Goal: Information Seeking & Learning: Learn about a topic

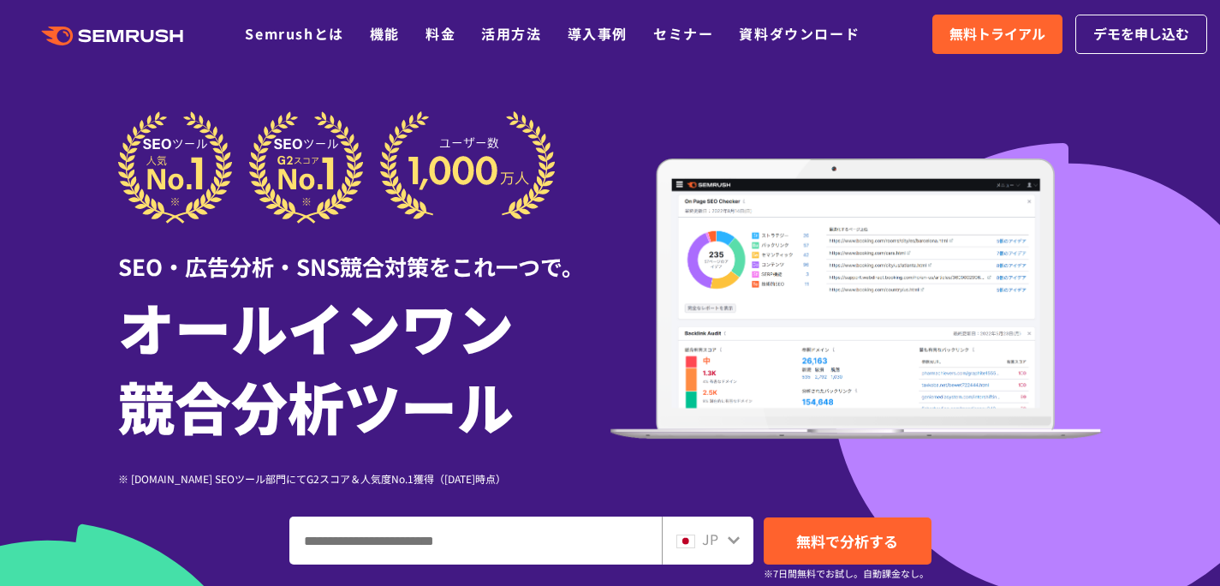
click at [1130, 202] on div at bounding box center [610, 477] width 1220 height 955
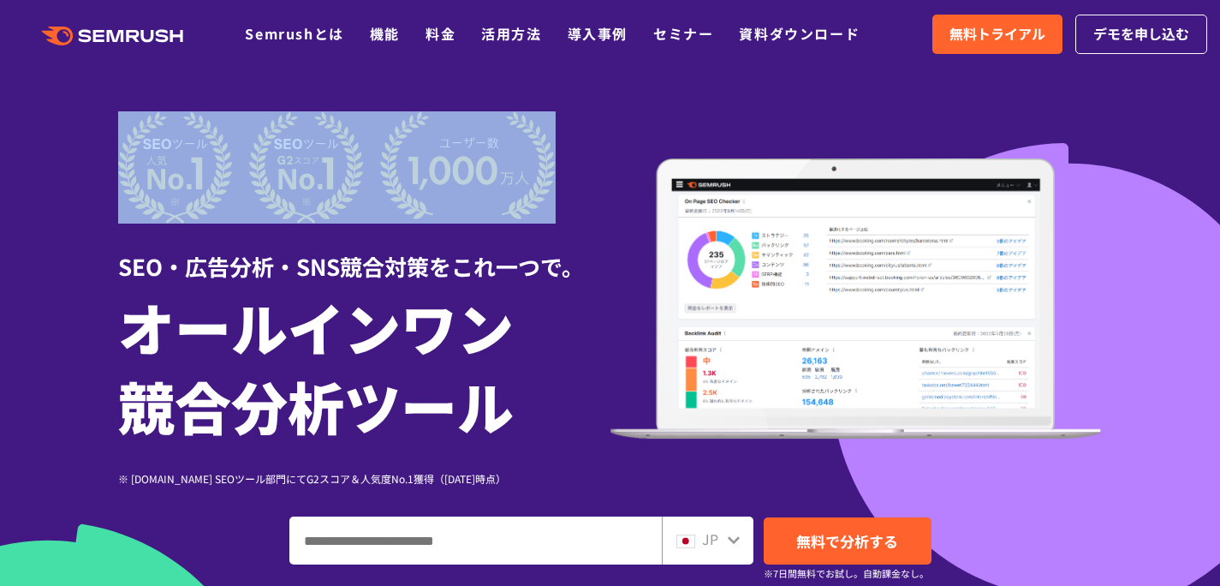
click at [1130, 194] on div at bounding box center [610, 477] width 1220 height 955
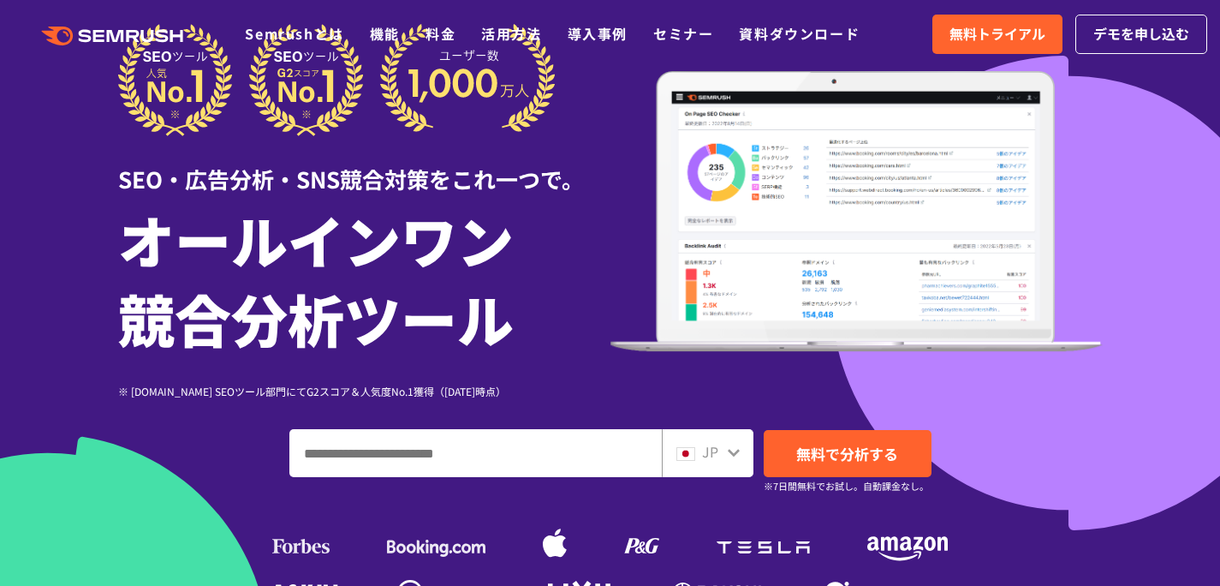
scroll to position [245, 0]
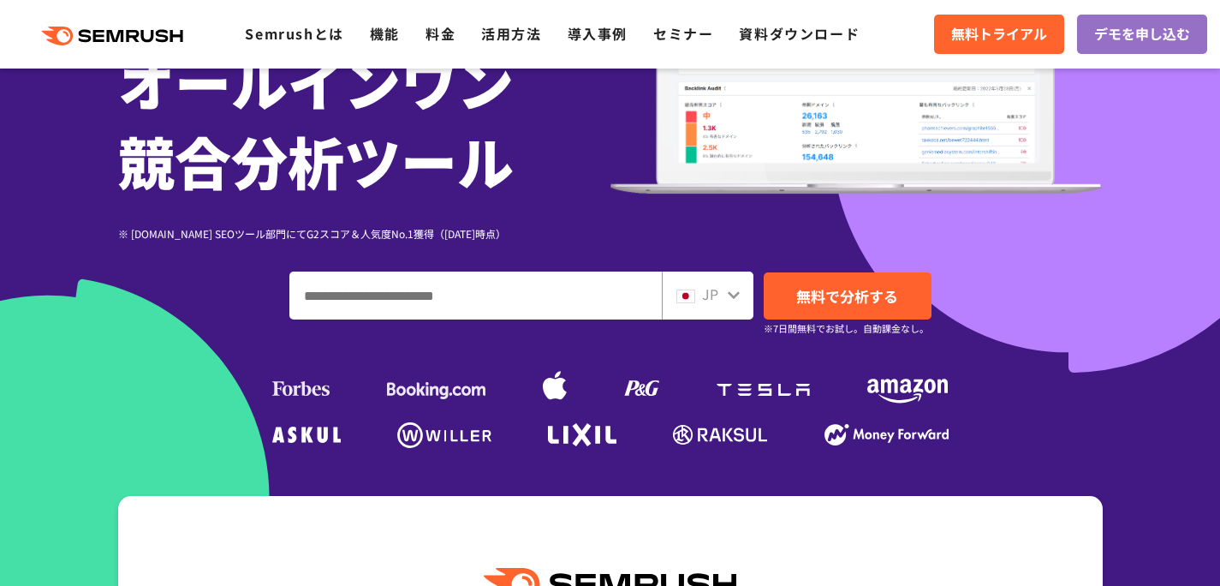
click at [1130, 194] on div at bounding box center [610, 232] width 1220 height 955
click at [1132, 176] on div at bounding box center [610, 232] width 1220 height 955
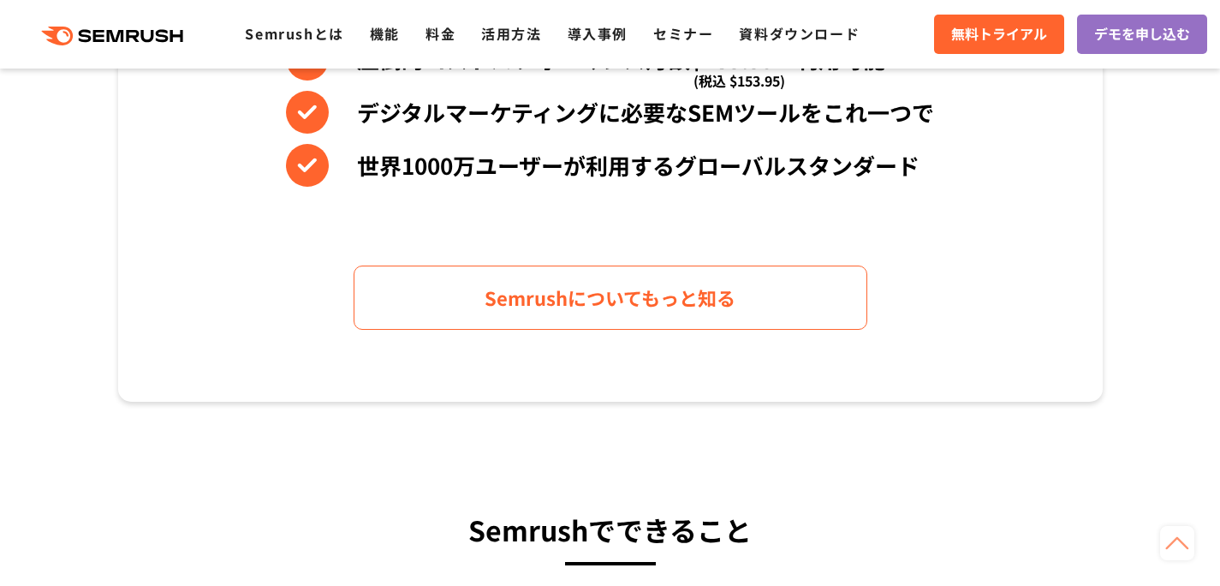
click at [1133, 176] on section "Semrushの持つ3つの強み 圧倒的コストパフォーマンス月額$139.95〜利用可能 (税込 $153.95) デジタルマーケティングに必要なSEMツールを…" at bounding box center [610, 110] width 1220 height 581
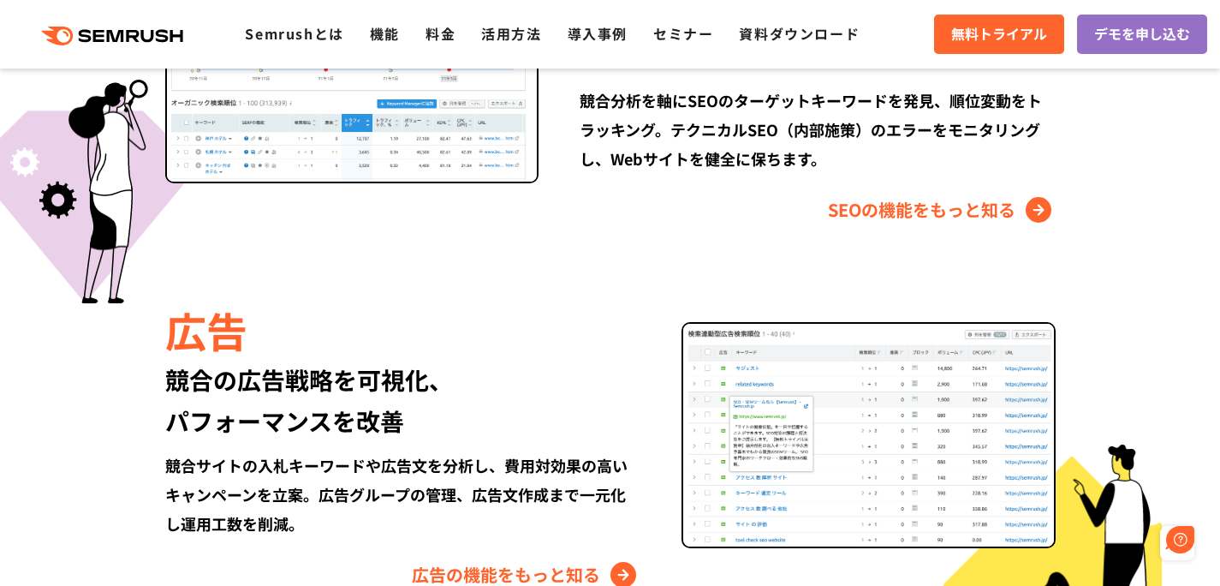
scroll to position [0, 0]
click at [450, 28] on link "料金" at bounding box center [441, 33] width 30 height 21
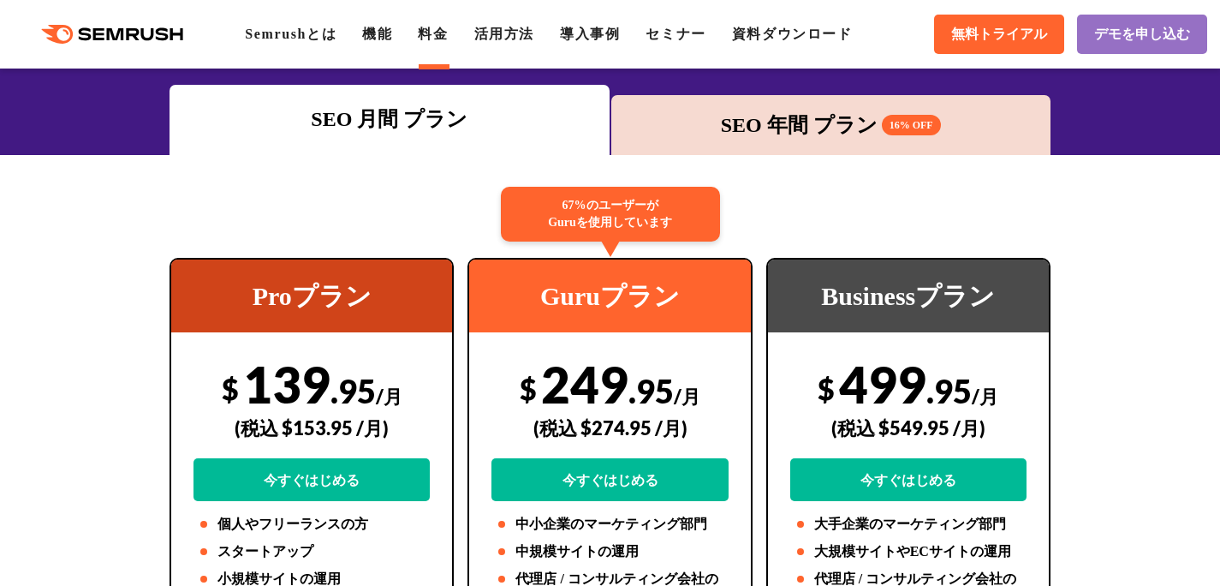
scroll to position [392, 0]
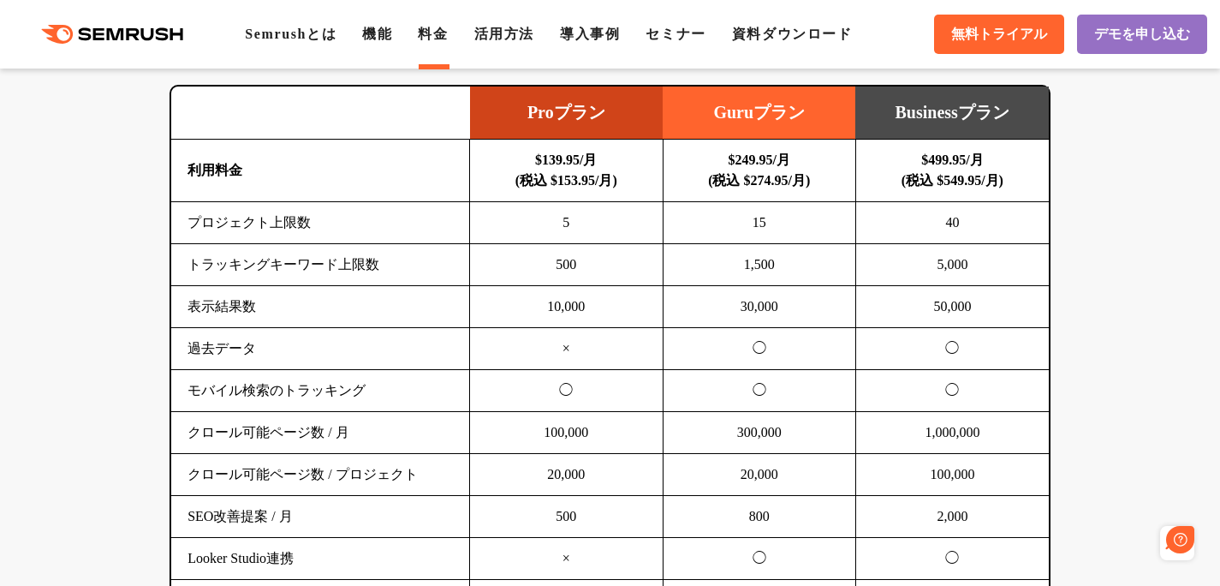
scroll to position [0, 0]
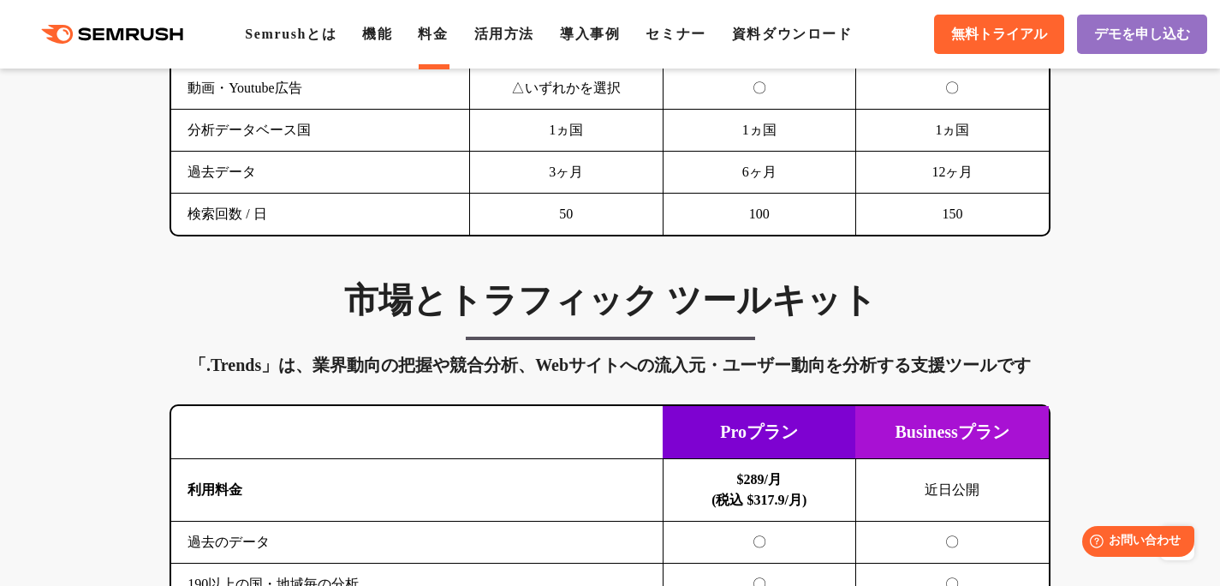
click at [1128, 186] on div "SEO分析 ツールキット キーワード調査やコンテンツ最適化、サイト診断、競合分析、成果の可視化までを一括支援するツールです 横にスワイプしてください Proプ…" at bounding box center [610, 291] width 1220 height 3853
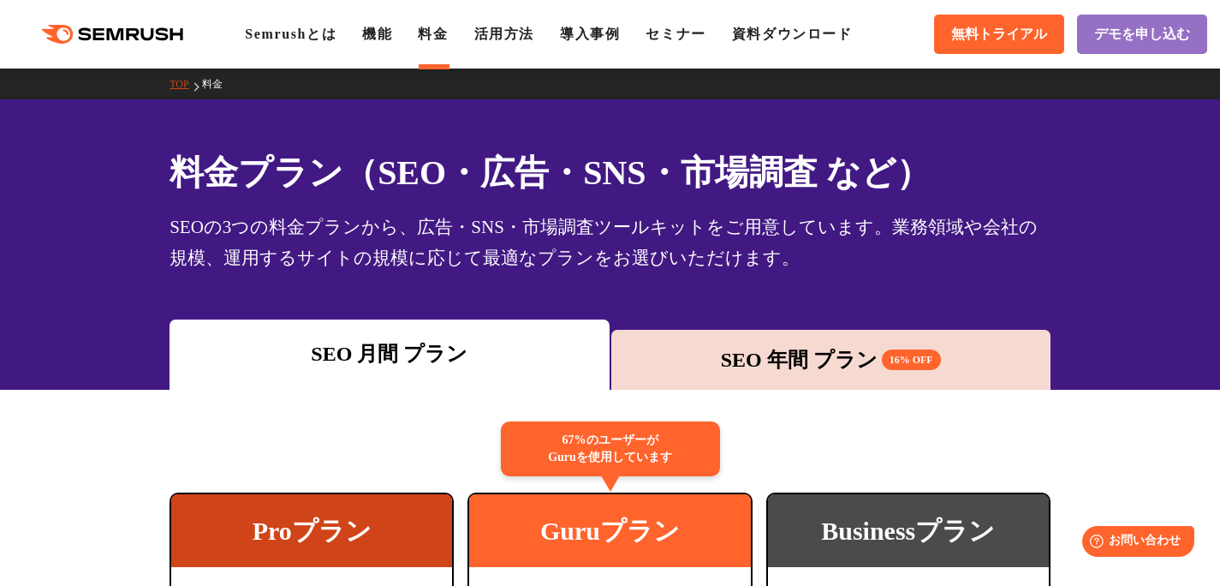
click at [1121, 164] on div "料金プラン（SEO・広告・SNS・市場調査 など） SEOの3つの料金プランから、広告・SNS・市場調査ツールキットをご用意しています。業務領域や会社の規模、…" at bounding box center [610, 244] width 1220 height 290
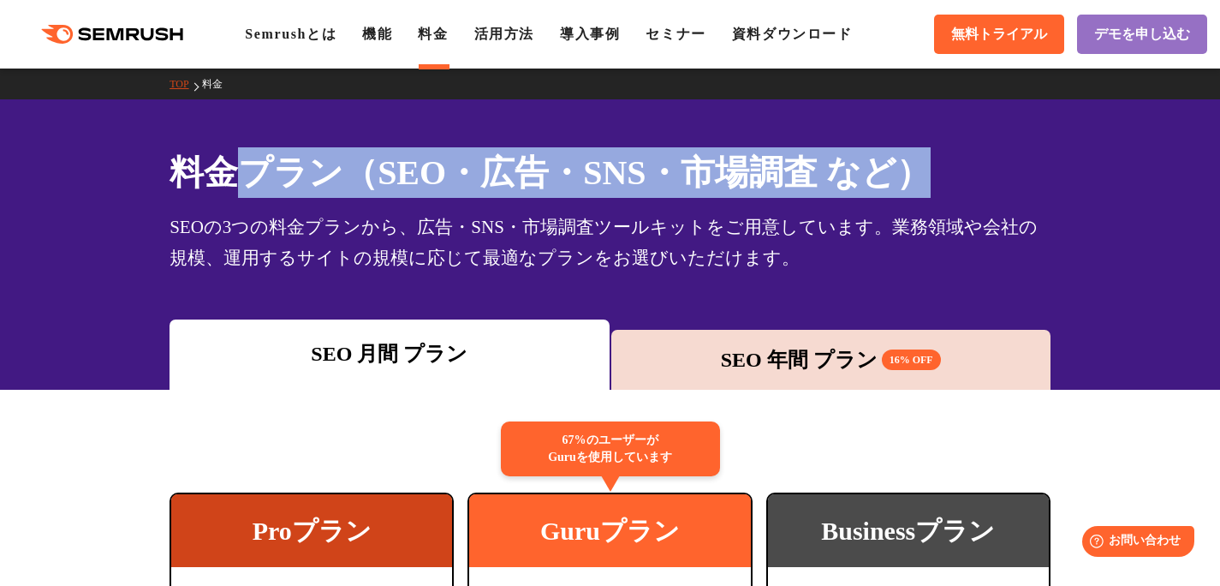
drag, startPoint x: 225, startPoint y: 173, endPoint x: 1090, endPoint y: 168, distance: 865.0
click at [1071, 167] on div "料金プラン（SEO・広告・SNS・市場調査 など） SEOの3つの料金プランから、広告・SNS・市場調査ツールキットをご用意しています。業務領域や会社の規模、…" at bounding box center [610, 244] width 1220 height 290
click at [1123, 166] on div "料金プラン（SEO・広告・SNS・市場調査 など） SEOの3つの料金プランから、広告・SNS・市場調査ツールキットをご用意しています。業務領域や会社の規模、…" at bounding box center [610, 244] width 1220 height 290
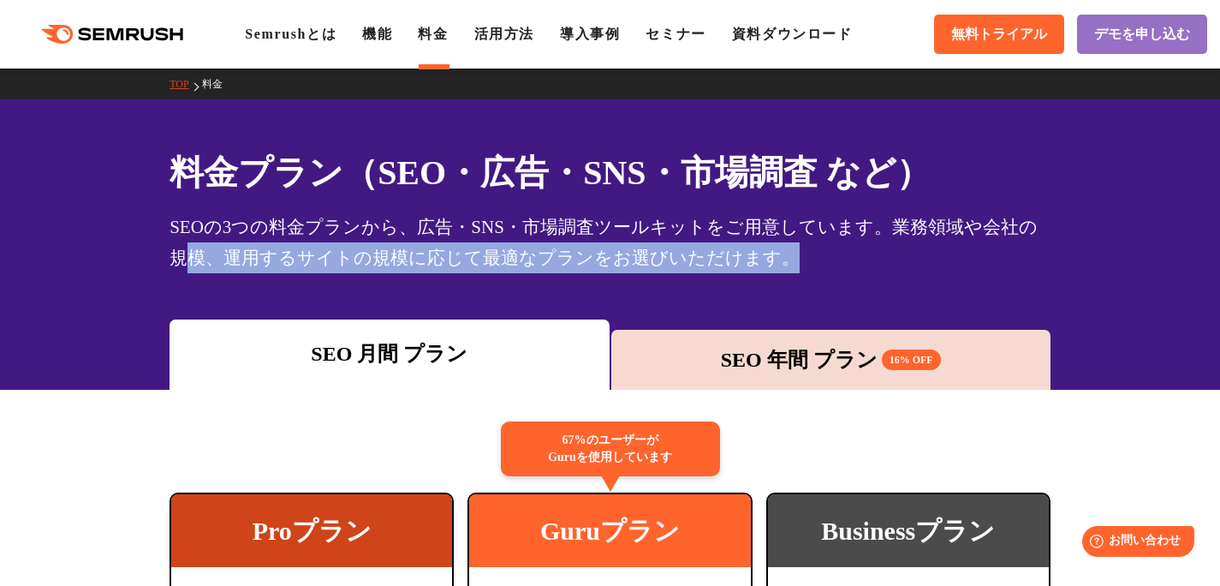
drag, startPoint x: 173, startPoint y: 257, endPoint x: 822, endPoint y: 255, distance: 649.2
click at [808, 255] on div "SEOの3つの料金プランから、広告・SNS・市場調査ツールキットをご用意しています。業務領域や会社の規模、運用するサイトの規模に応じて最適なプランをお選びいた…" at bounding box center [610, 243] width 881 height 62
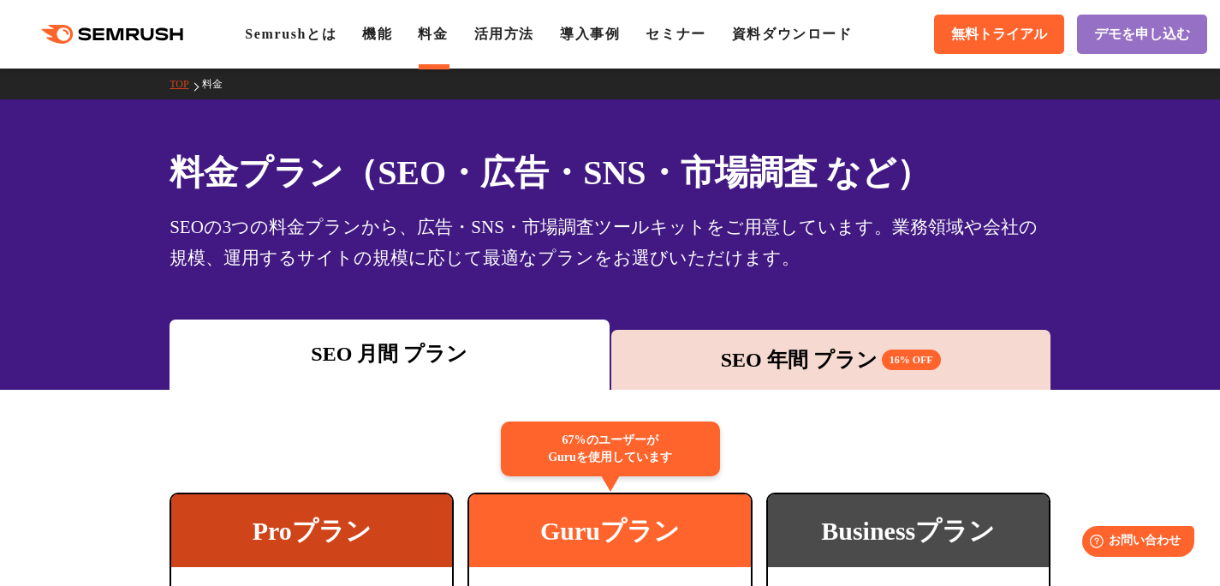
click at [823, 254] on div "SEOの3つの料金プランから、広告・SNS・市場調査ツールキットをご用意しています。業務領域や会社の規模、運用するサイトの規模に応じて最適なプランをお選びいた…" at bounding box center [610, 243] width 881 height 62
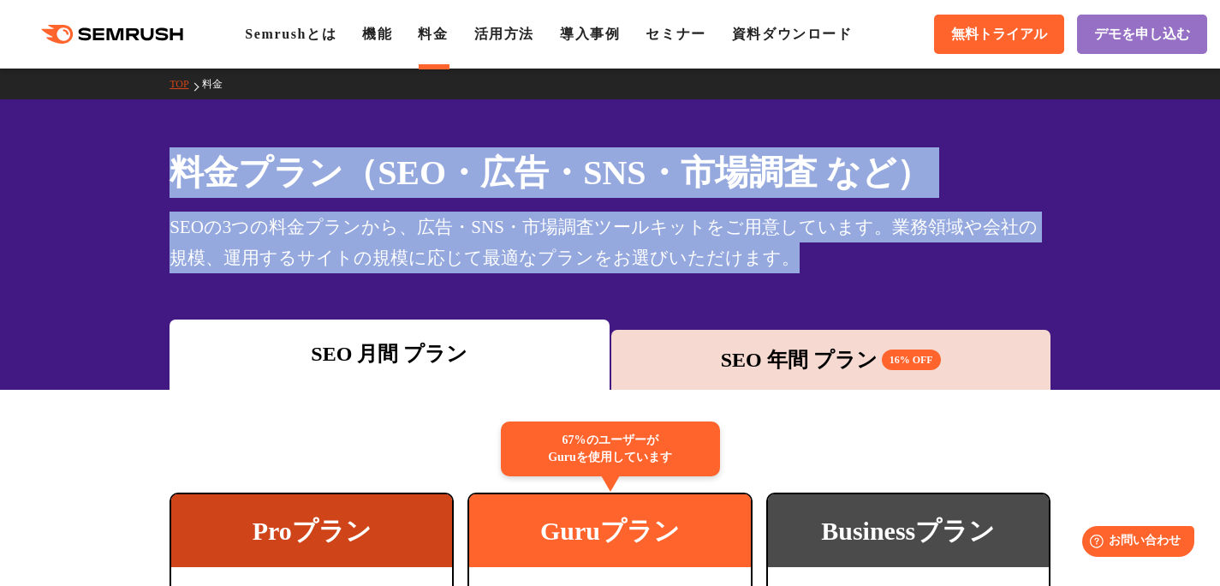
drag, startPoint x: 823, startPoint y: 254, endPoint x: 179, endPoint y: 161, distance: 650.7
click at [180, 161] on div "料金プラン（SEO・広告・SNS・市場調査 など） SEOの3つの料金プランから、広告・SNS・市場調査ツールキットをご用意しています。業務領域や会社の規模、…" at bounding box center [610, 210] width 881 height 126
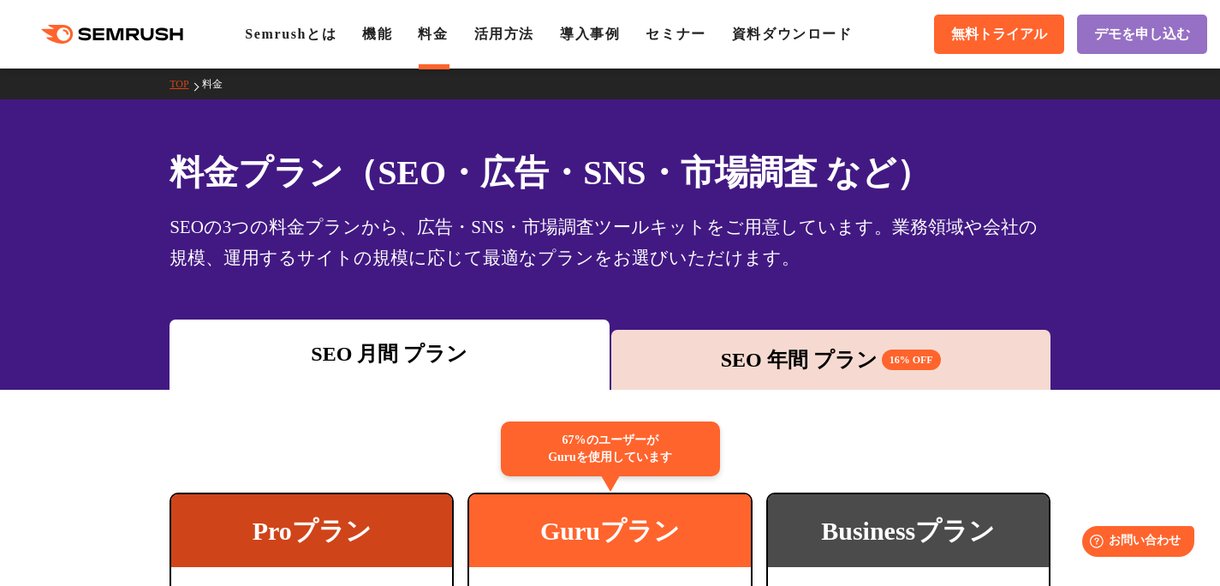
click at [179, 160] on h1 "料金プラン（SEO・広告・SNS・市場調査 など）" at bounding box center [610, 172] width 881 height 51
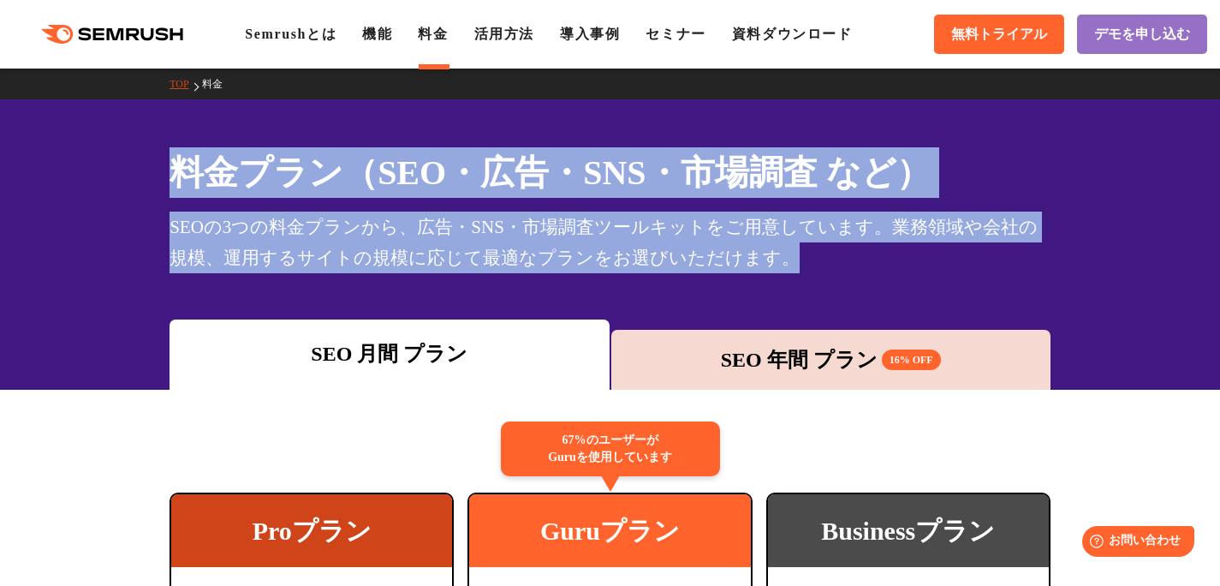
drag, startPoint x: 174, startPoint y: 161, endPoint x: 840, endPoint y: 270, distance: 675.1
click at [835, 268] on div "料金プラン（SEO・広告・SNS・市場調査 など） SEOの3つの料金プランから、広告・SNS・市場調査ツールキットをご用意しています。業務領域や会社の規模、…" at bounding box center [610, 210] width 881 height 126
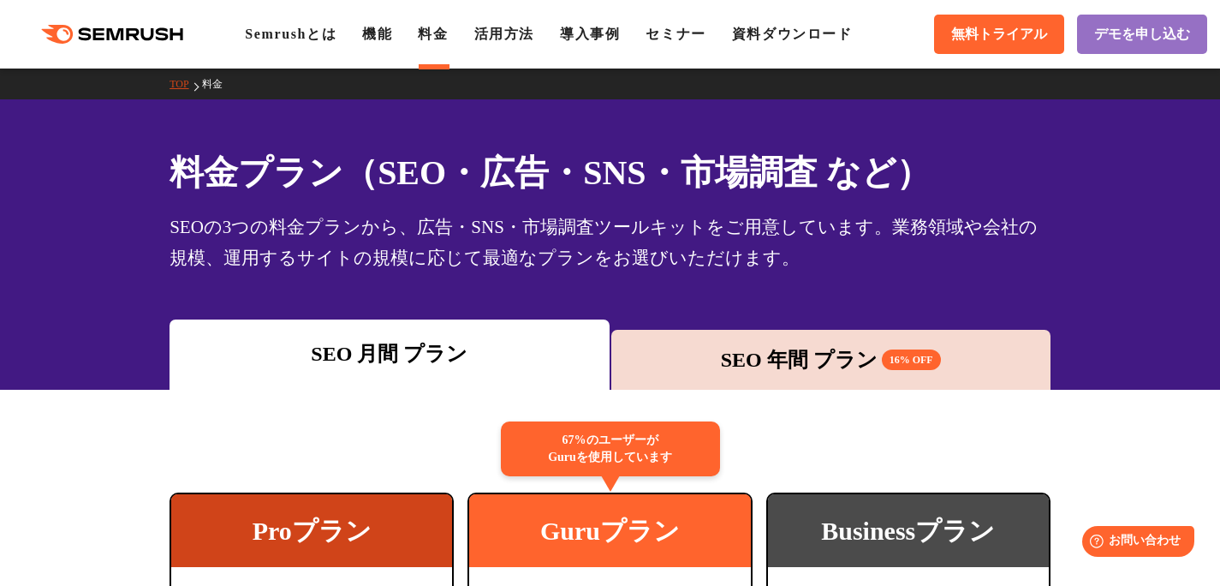
click at [843, 270] on div "SEOの3つの料金プランから、広告・SNS・市場調査ツールキットをご用意しています。業務領域や会社の規模、運用するサイトの規模に応じて最適なプランをお選びいた…" at bounding box center [610, 243] width 881 height 62
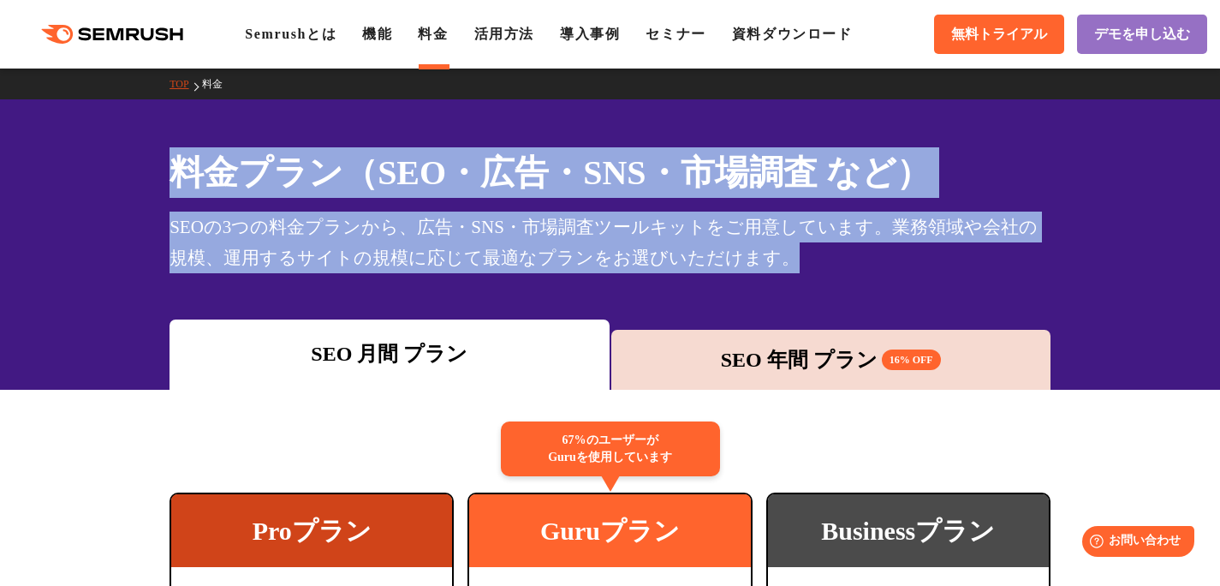
drag, startPoint x: 718, startPoint y: 255, endPoint x: 85, endPoint y: 158, distance: 640.4
click at [69, 157] on div "料金プラン（SEO・広告・SNS・市場調査 など） SEOの3つの料金プランから、広告・SNS・市場調査ツールキットをご用意しています。業務領域や会社の規模、…" at bounding box center [610, 244] width 1220 height 290
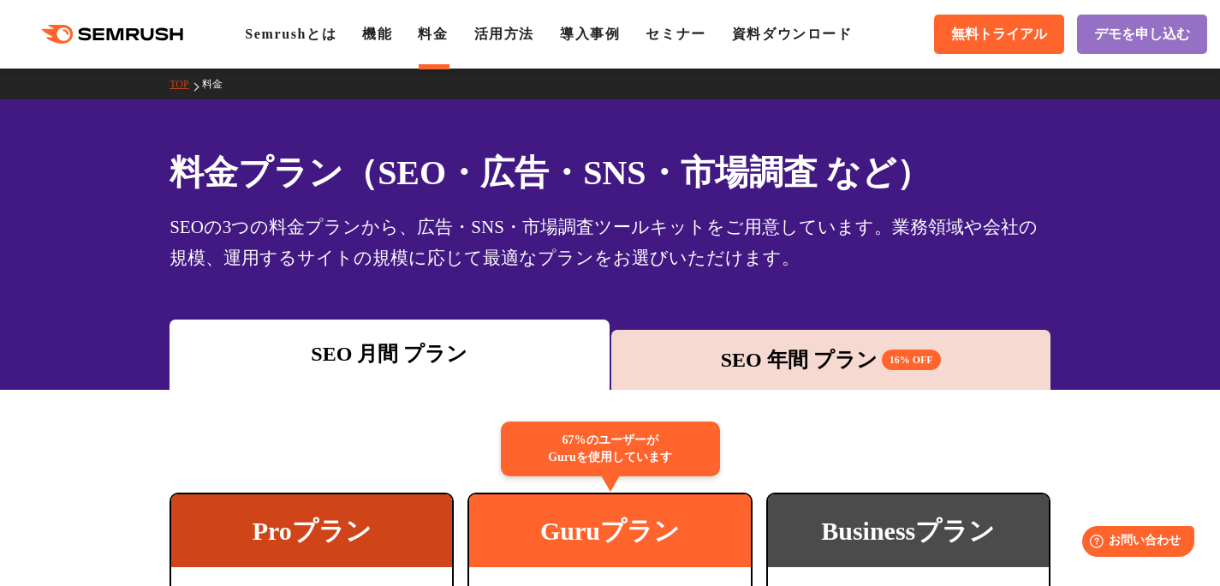
drag, startPoint x: 85, startPoint y: 158, endPoint x: 112, endPoint y: 156, distance: 27.5
click at [90, 157] on div "料金プラン（SEO・広告・SNS・市場調査 など） SEOの3つの料金プランから、広告・SNS・市場調査ツールキットをご用意しています。業務領域や会社の規模、…" at bounding box center [610, 244] width 1220 height 290
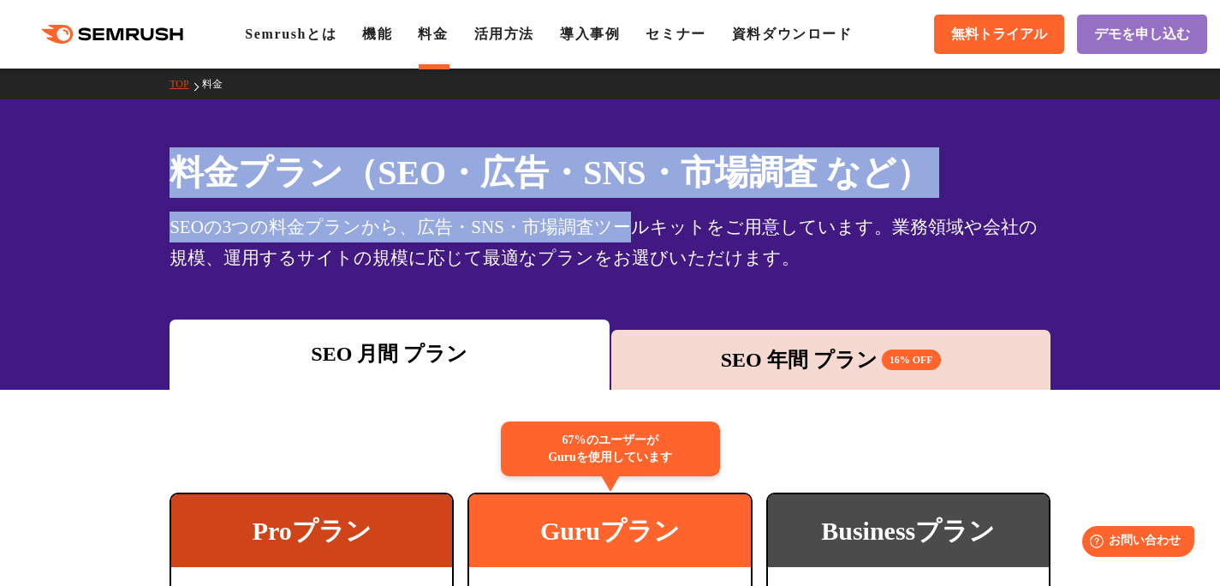
drag, startPoint x: 162, startPoint y: 165, endPoint x: 749, endPoint y: 229, distance: 590.9
click at [639, 216] on div "料金プラン（SEO・広告・SNS・市場調査 など） SEOの3つの料金プランから、広告・SNS・市場調査ツールキットをご用意しています。業務領域や会社の規模、…" at bounding box center [610, 244] width 1220 height 290
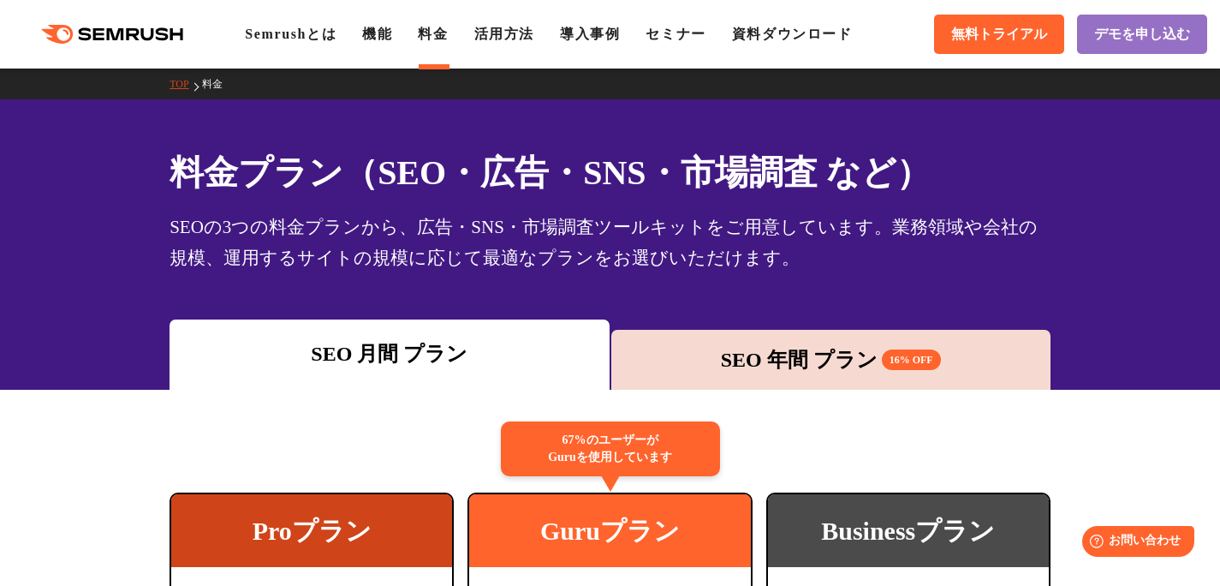
drag, startPoint x: 763, startPoint y: 231, endPoint x: 780, endPoint y: 231, distance: 17.1
click at [767, 231] on div "SEOの3つの料金プランから、広告・SNS・市場調査ツールキットをご用意しています。業務領域や会社の規模、運用するサイトの規模に応じて最適なプランをお選びいた…" at bounding box center [610, 243] width 881 height 62
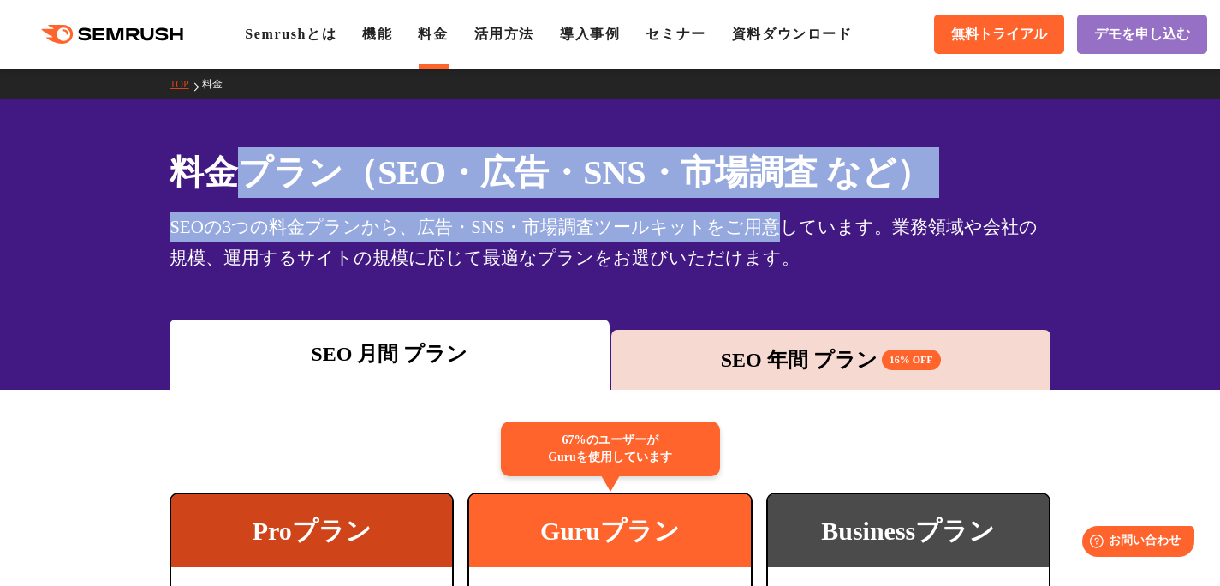
drag, startPoint x: 764, startPoint y: 230, endPoint x: 262, endPoint y: 176, distance: 504.7
click at [252, 173] on div "料金プラン（SEO・広告・SNS・市場調査 など） SEOの3つの料金プランから、広告・SNS・市場調査ツールキットをご用意しています。業務領域や会社の規模、…" at bounding box center [610, 210] width 881 height 126
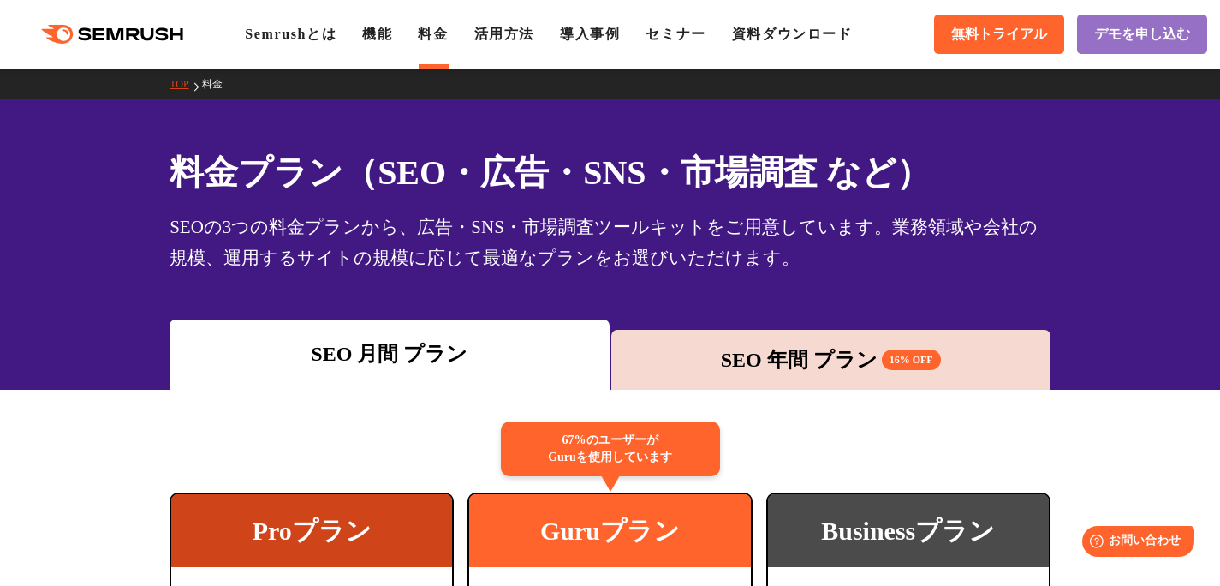
drag, startPoint x: 262, startPoint y: 176, endPoint x: 200, endPoint y: 166, distance: 63.2
click at [232, 168] on h1 "料金プラン（SEO・広告・SNS・市場調査 など）" at bounding box center [610, 172] width 881 height 51
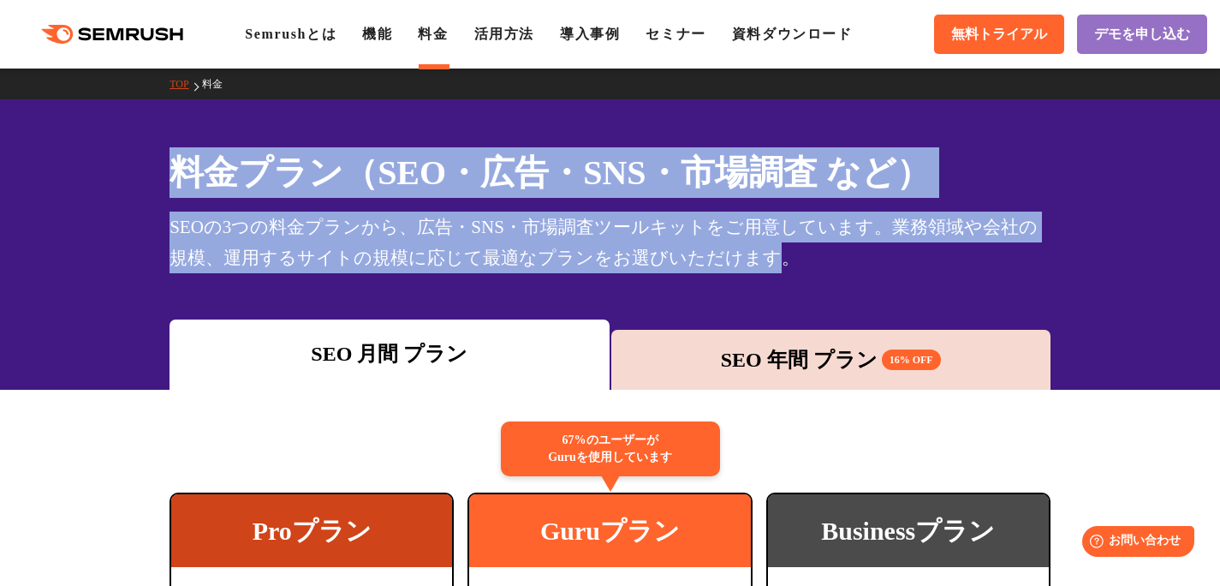
drag, startPoint x: 183, startPoint y: 167, endPoint x: 760, endPoint y: 246, distance: 581.7
click at [753, 246] on div "料金プラン（SEO・広告・SNS・市場調査 など） SEOの3つの料金プランから、広告・SNS・市場調査ツールキットをご用意しています。業務領域や会社の規模、…" at bounding box center [610, 210] width 881 height 126
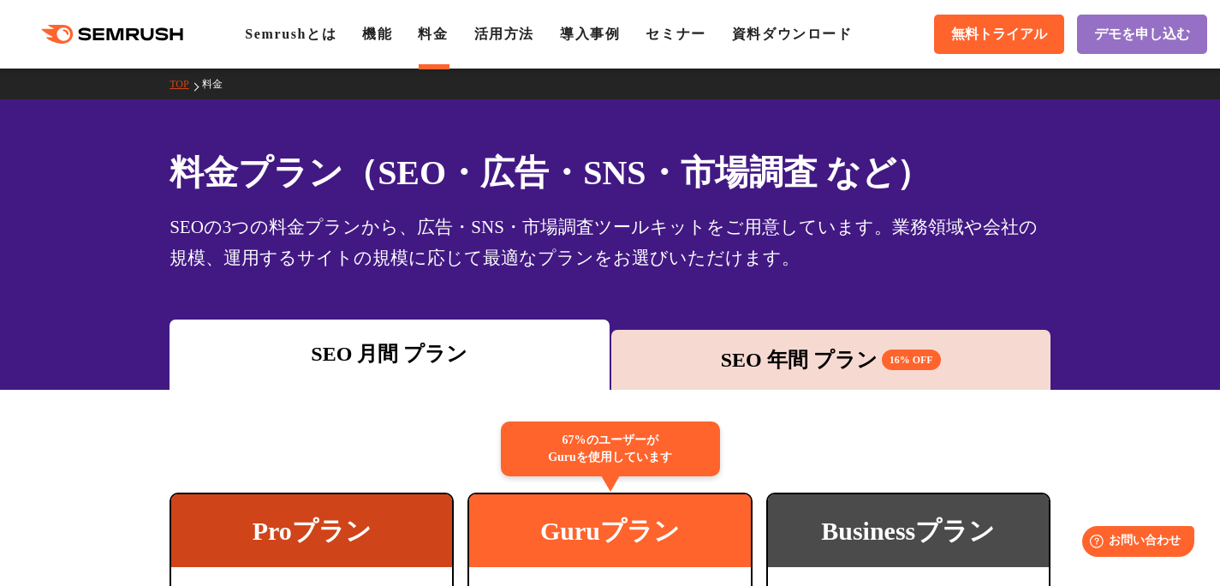
click at [759, 244] on div "SEOの3つの料金プランから、広告・SNS・市場調査ツールキットをご用意しています。業務領域や会社の規模、運用するサイトの規模に応じて最適なプランをお選びいた…" at bounding box center [610, 243] width 881 height 62
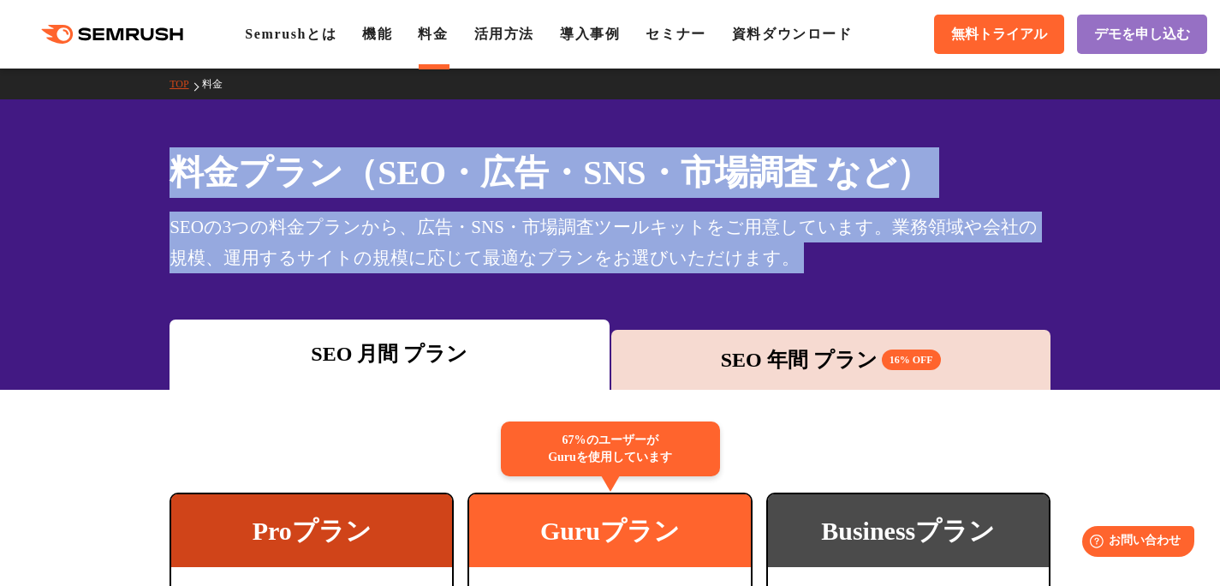
drag, startPoint x: 759, startPoint y: 244, endPoint x: 205, endPoint y: 158, distance: 560.8
click at [208, 158] on div "料金プラン（SEO・広告・SNS・市場調査 など） SEOの3つの料金プランから、広告・SNS・市場調査ツールキットをご用意しています。業務領域や会社の規模、…" at bounding box center [610, 210] width 881 height 126
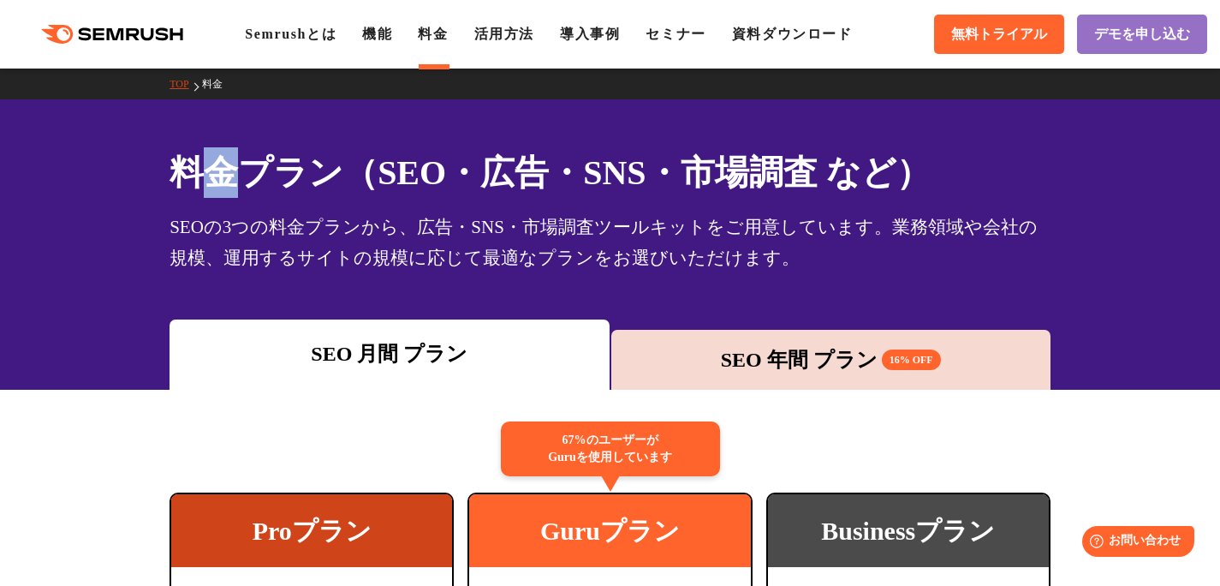
click at [202, 158] on h1 "料金プラン（SEO・広告・SNS・市場調査 など）" at bounding box center [610, 172] width 881 height 51
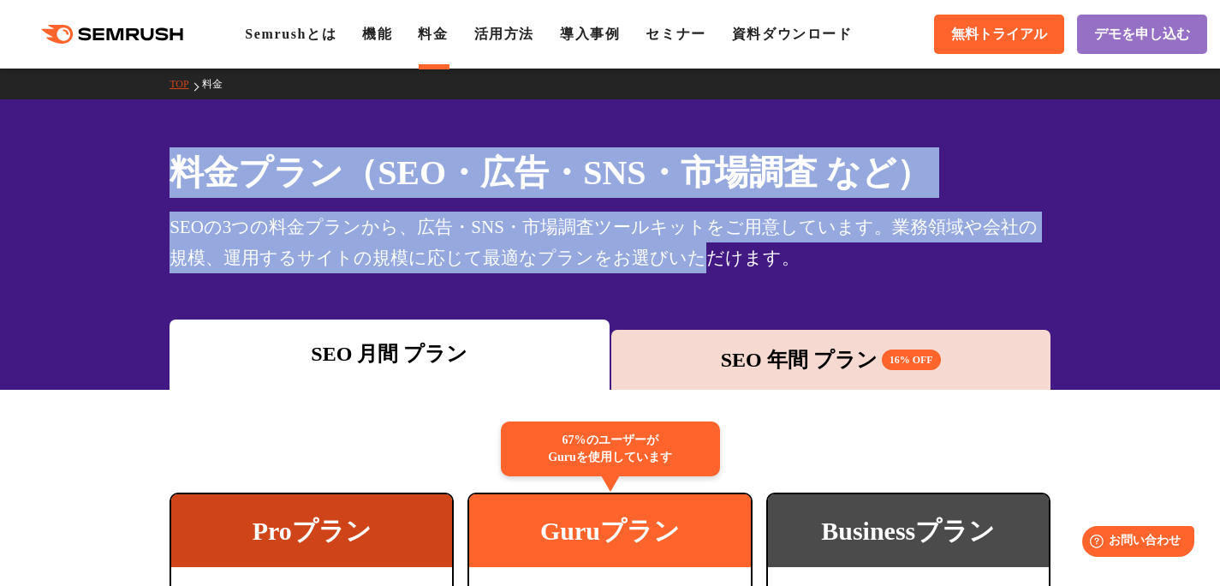
drag, startPoint x: 181, startPoint y: 156, endPoint x: 786, endPoint y: 258, distance: 614.0
click at [717, 252] on div "料金プラン（SEO・広告・SNS・市場調査 など） SEOの3つの料金プランから、広告・SNS・市場調査ツールキットをご用意しています。業務領域や会社の規模、…" at bounding box center [610, 210] width 881 height 126
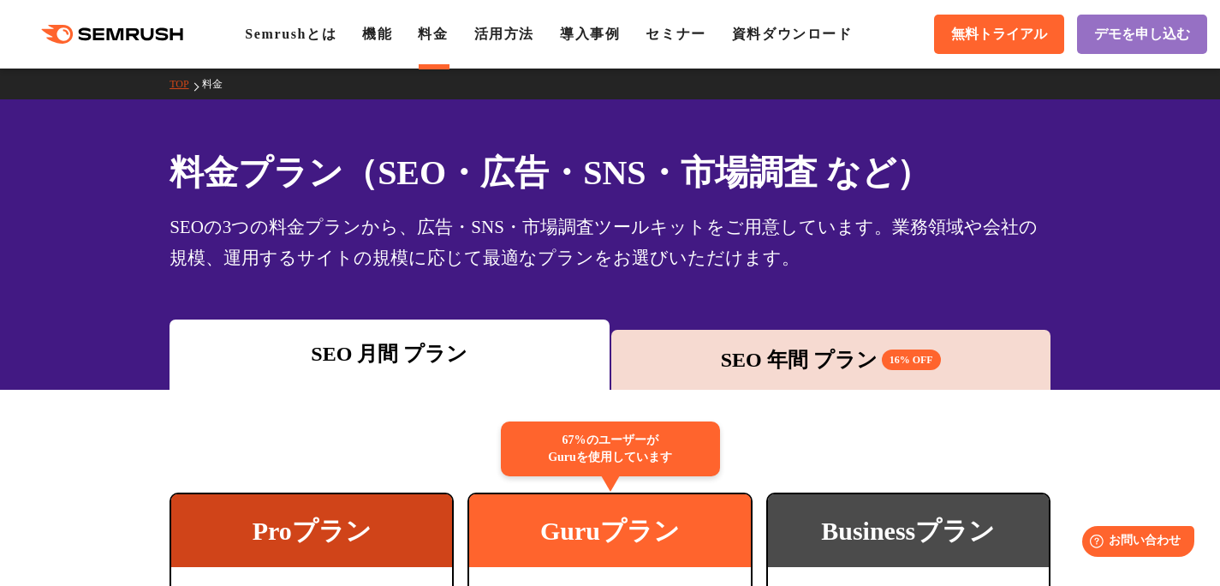
click at [789, 258] on div "SEOの3つの料金プランから、広告・SNS・市場調査ツールキットをご用意しています。業務領域や会社の規模、運用するサイトの規模に応じて最適なプランをお選びいた…" at bounding box center [610, 243] width 881 height 62
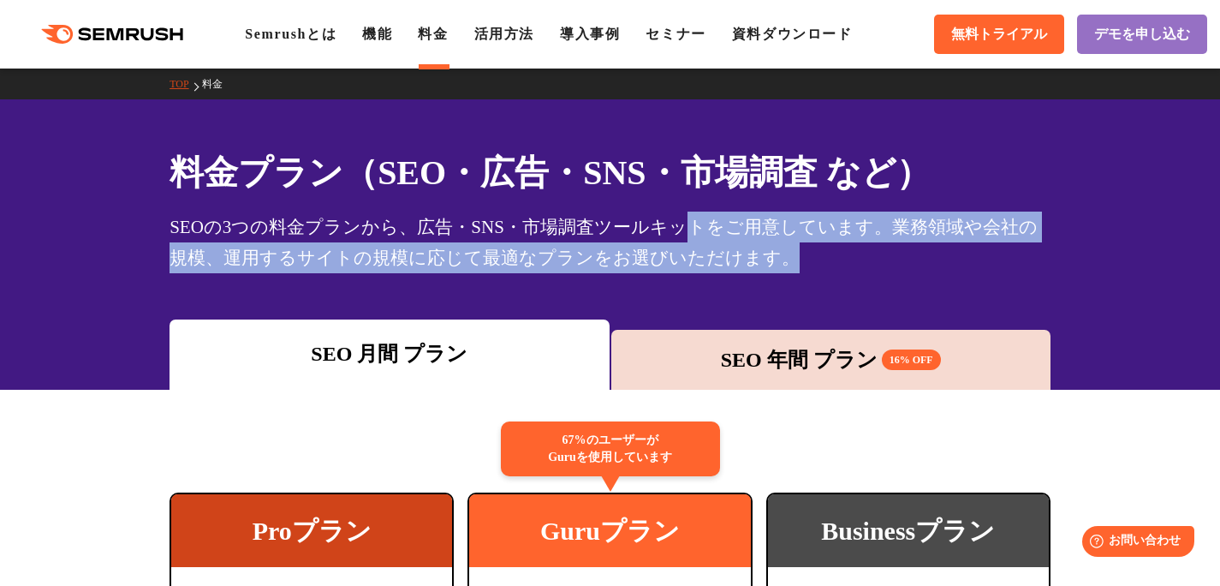
drag, startPoint x: 556, startPoint y: 218, endPoint x: 295, endPoint y: 158, distance: 268.2
click at [410, 187] on div "料金プラン（SEO・広告・SNS・市場調査 など） SEOの3つの料金プランから、広告・SNS・市場調査ツールキットをご用意しています。業務領域や会社の規模、…" at bounding box center [610, 210] width 881 height 126
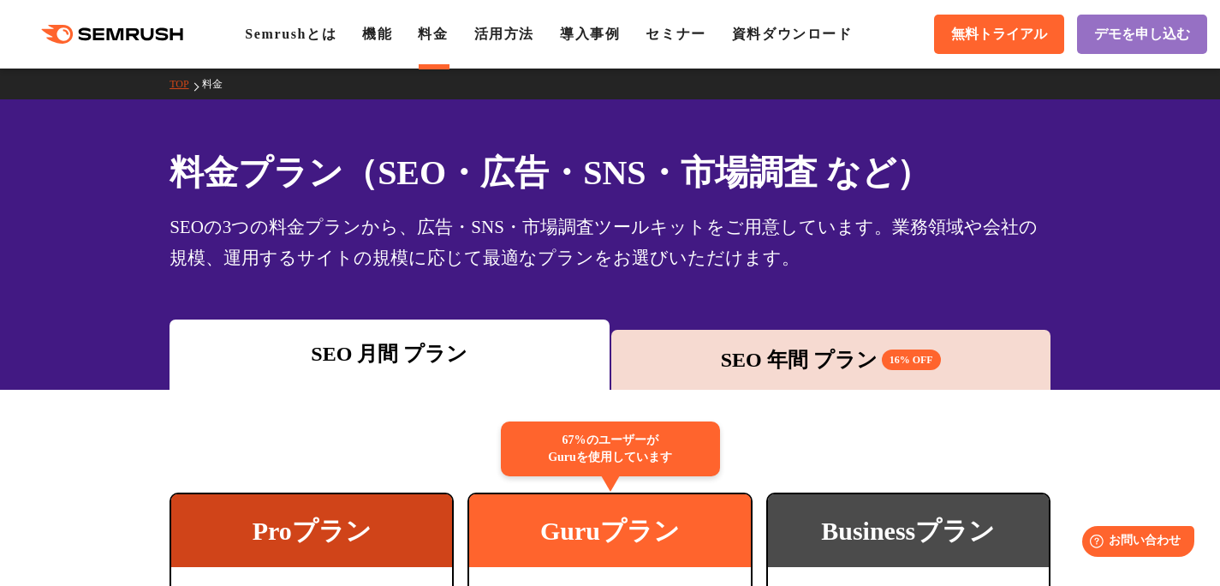
click at [287, 158] on h1 "料金プラン（SEO・広告・SNS・市場調査 など）" at bounding box center [610, 172] width 881 height 51
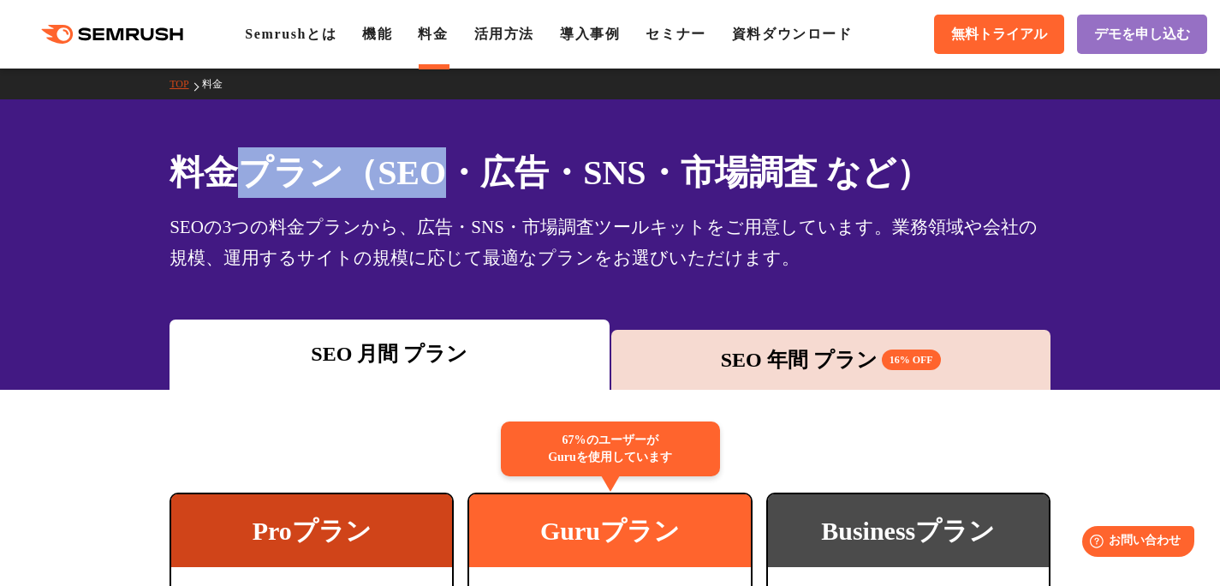
drag, startPoint x: 334, startPoint y: 175, endPoint x: 665, endPoint y: 225, distance: 334.4
click at [556, 210] on div "料金プラン（SEO・広告・SNS・市場調査 など） SEOの3つの料金プランから、広告・SNS・市場調査ツールキットをご用意しています。業務領域や会社の規模、…" at bounding box center [610, 210] width 881 height 126
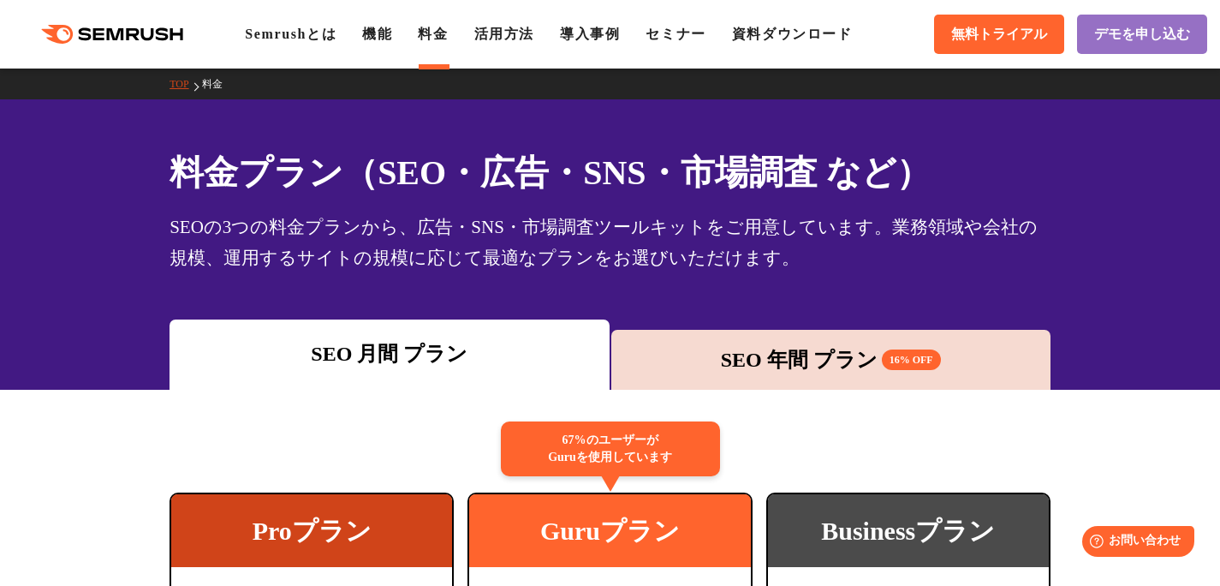
click at [669, 226] on div "SEOの3つの料金プランから、広告・SNS・市場調査ツールキットをご用意しています。業務領域や会社の規模、運用するサイトの規模に応じて最適なプランをお選びいた…" at bounding box center [610, 243] width 881 height 62
click at [786, 159] on h1 "料金プラン（SEO・広告・SNS・市場調査 など）" at bounding box center [610, 172] width 881 height 51
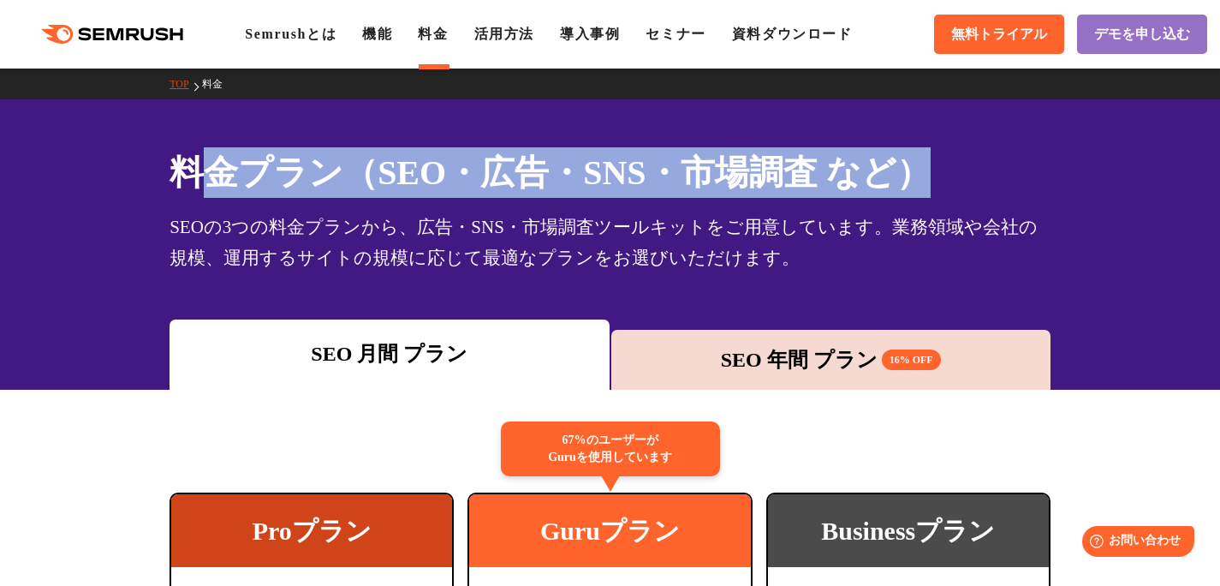
drag, startPoint x: 217, startPoint y: 179, endPoint x: 1061, endPoint y: 168, distance: 844.5
click at [1061, 168] on div "料金プラン（SEO・広告・SNS・市場調査 など） SEOの3つの料金プランから、広告・SNS・市場調査ツールキットをご用意しています。業務領域や会社の規模、…" at bounding box center [609, 210] width 915 height 126
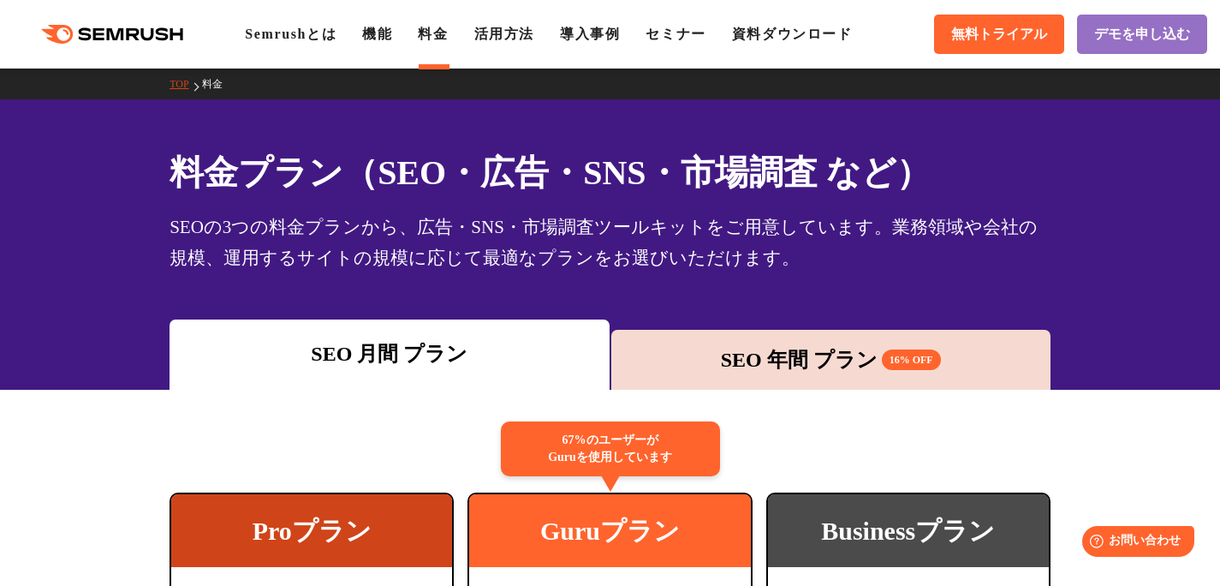
drag, startPoint x: 1060, startPoint y: 167, endPoint x: 1022, endPoint y: 170, distance: 38.6
click at [1058, 167] on div "料金プラン（SEO・広告・SNS・市場調査 など） SEOの3つの料金プランから、広告・SNS・市場調査ツールキットをご用意しています。業務領域や会社の規模、…" at bounding box center [609, 210] width 915 height 126
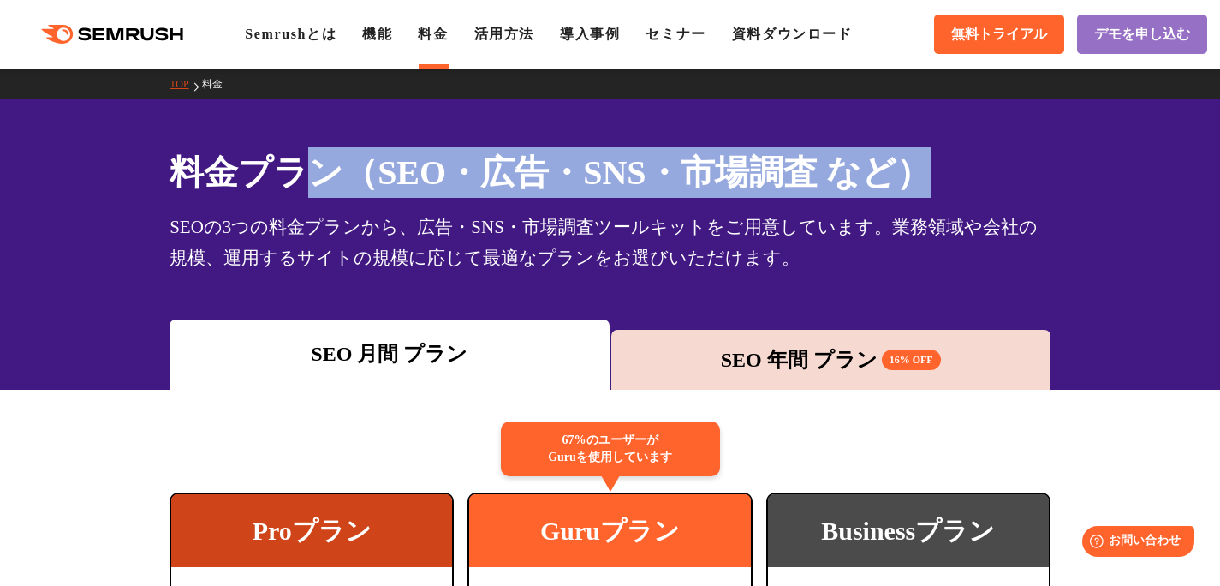
drag, startPoint x: 1022, startPoint y: 170, endPoint x: 284, endPoint y: 170, distance: 737.4
click at [285, 170] on h1 "料金プラン（SEO・広告・SNS・市場調査 など）" at bounding box center [610, 172] width 881 height 51
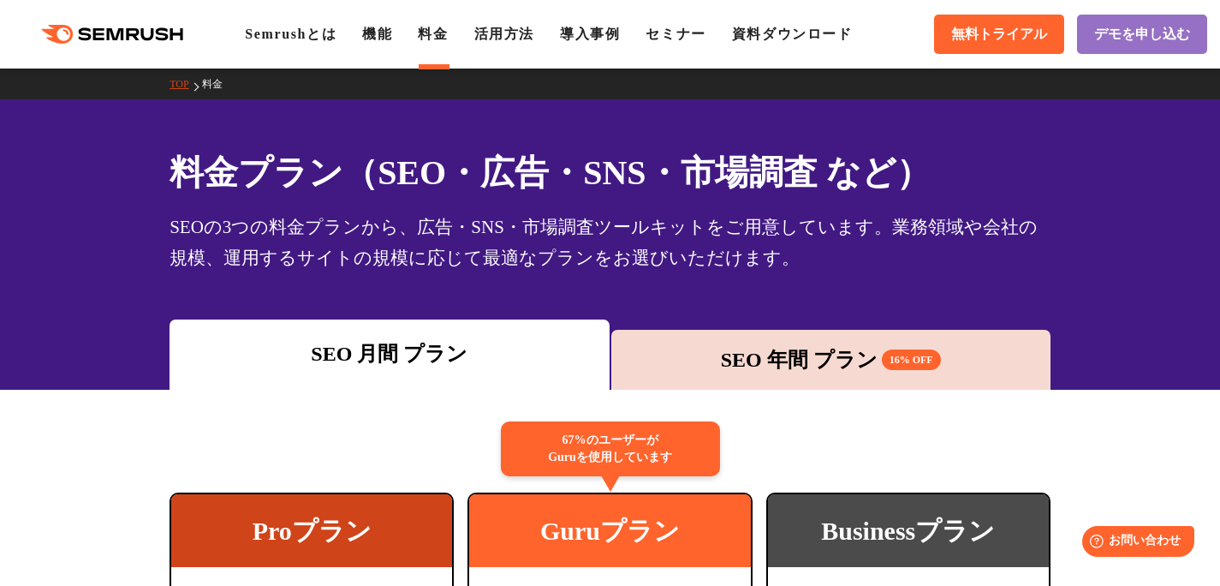
drag, startPoint x: 283, startPoint y: 170, endPoint x: 255, endPoint y: 176, distance: 29.1
click at [283, 170] on h1 "料金プラン（SEO・広告・SNS・市場調査 など）" at bounding box center [610, 172] width 881 height 51
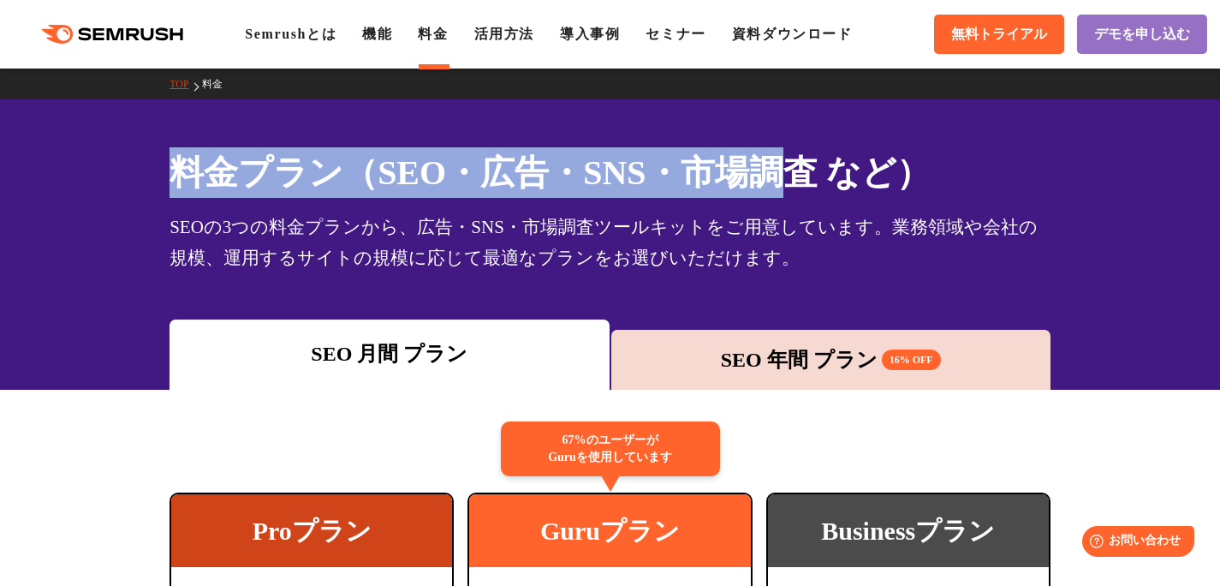
drag, startPoint x: 180, startPoint y: 172, endPoint x: 927, endPoint y: 162, distance: 746.9
click at [838, 164] on h1 "料金プラン（SEO・広告・SNS・市場調査 など）" at bounding box center [610, 172] width 881 height 51
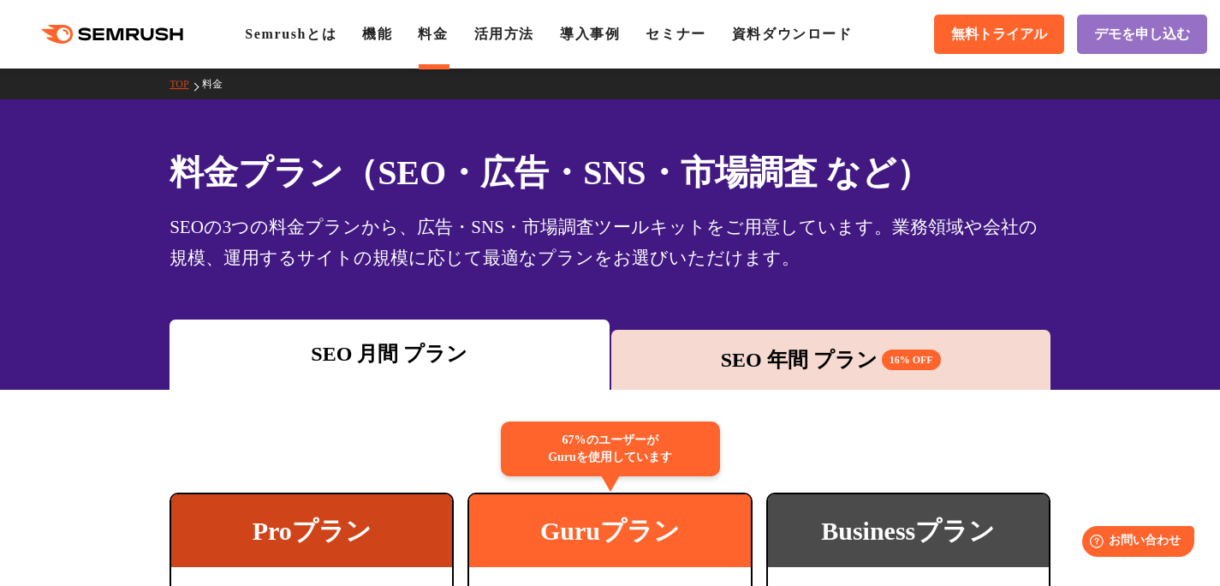
click at [925, 161] on h1 "料金プラン（SEO・広告・SNS・市場調査 など）" at bounding box center [610, 172] width 881 height 51
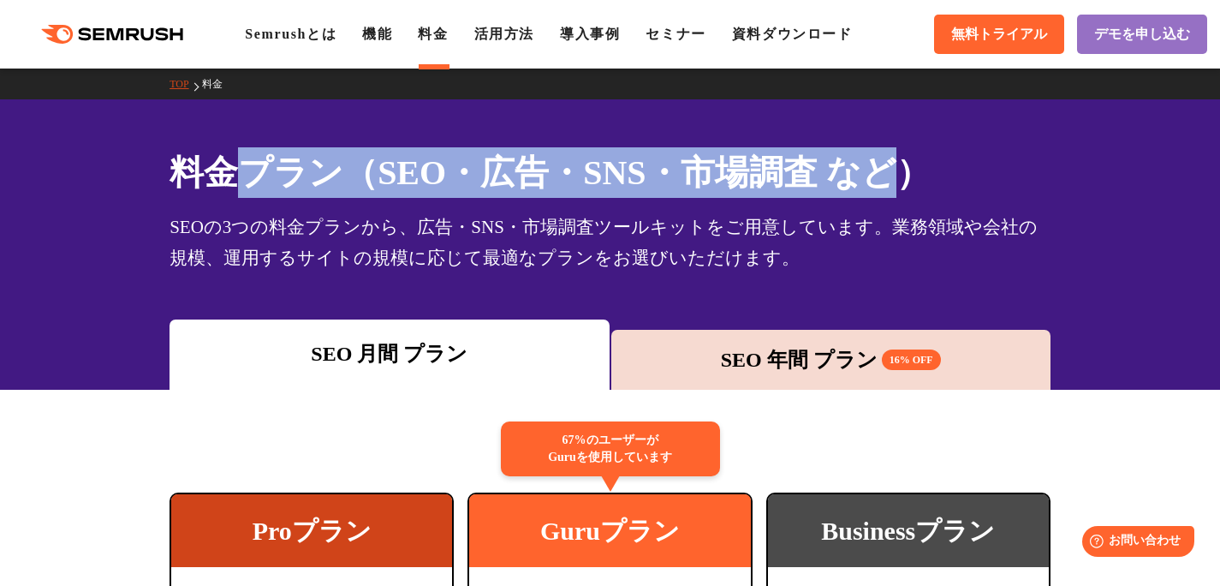
drag, startPoint x: 799, startPoint y: 169, endPoint x: 196, endPoint y: 174, distance: 602.9
click at [202, 173] on h1 "料金プラン（SEO・広告・SNS・市場調査 など）" at bounding box center [610, 172] width 881 height 51
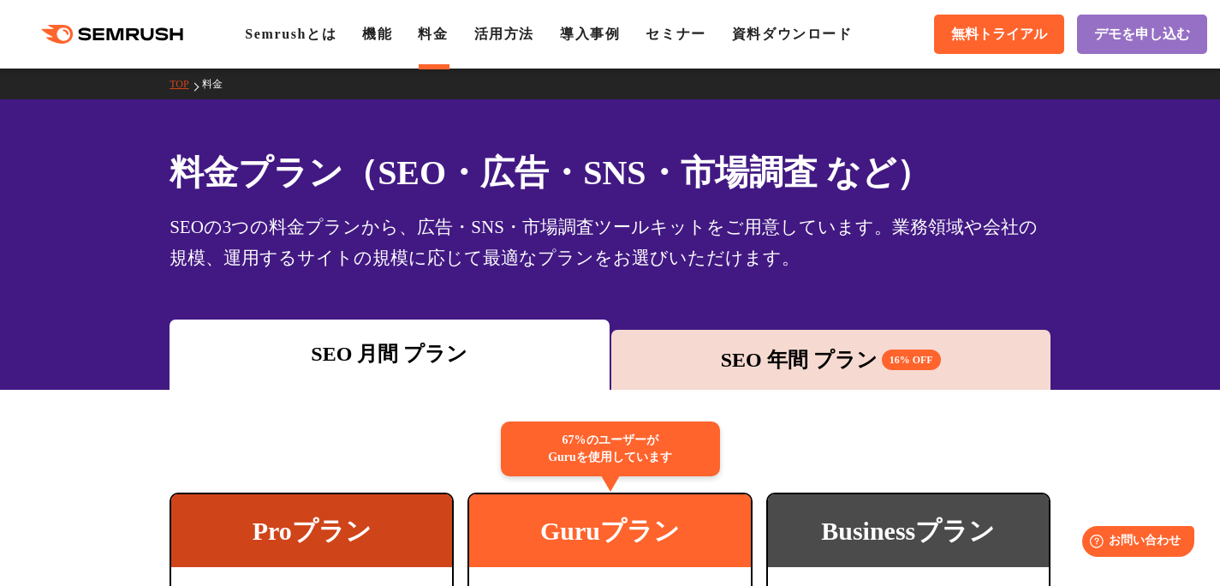
click at [196, 174] on h1 "料金プラン（SEO・広告・SNS・市場調査 など）" at bounding box center [610, 172] width 881 height 51
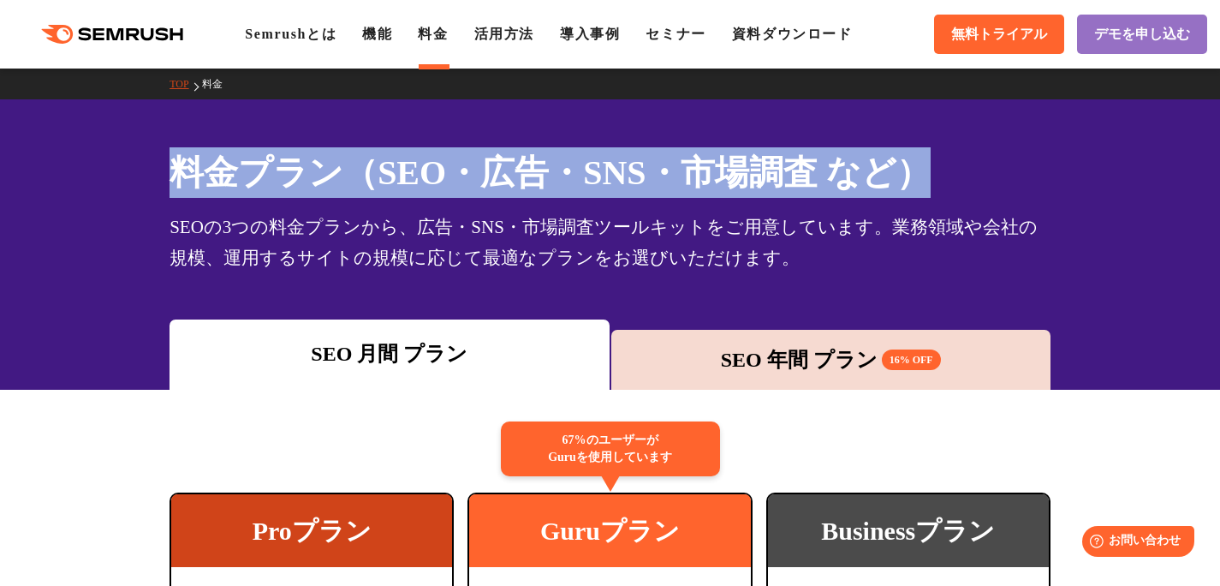
drag, startPoint x: 163, startPoint y: 172, endPoint x: 1001, endPoint y: 187, distance: 838.5
click at [977, 187] on div "料金プラン（SEO・広告・SNS・市場調査 など） SEOの3つの料金プランから、広告・SNS・市場調査ツールキットをご用意しています。業務領域や会社の規模、…" at bounding box center [609, 210] width 915 height 126
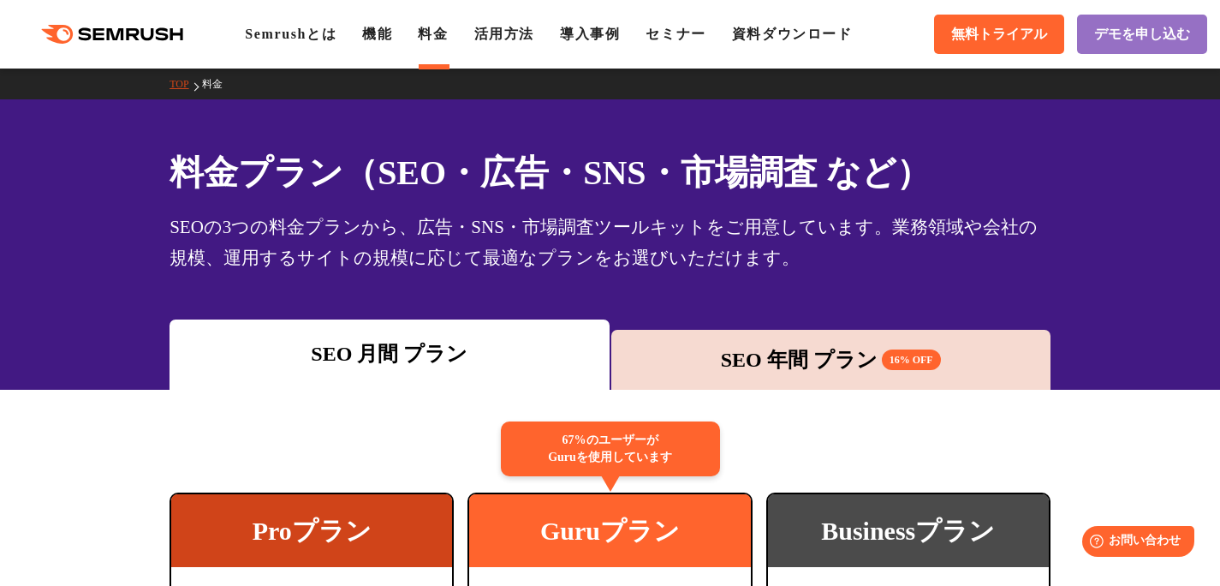
drag, startPoint x: 1011, startPoint y: 166, endPoint x: 1017, endPoint y: 175, distance: 11.0
click at [1011, 167] on h1 "料金プラン（SEO・広告・SNS・市場調査 など）" at bounding box center [610, 172] width 881 height 51
